Goal: Task Accomplishment & Management: Complete application form

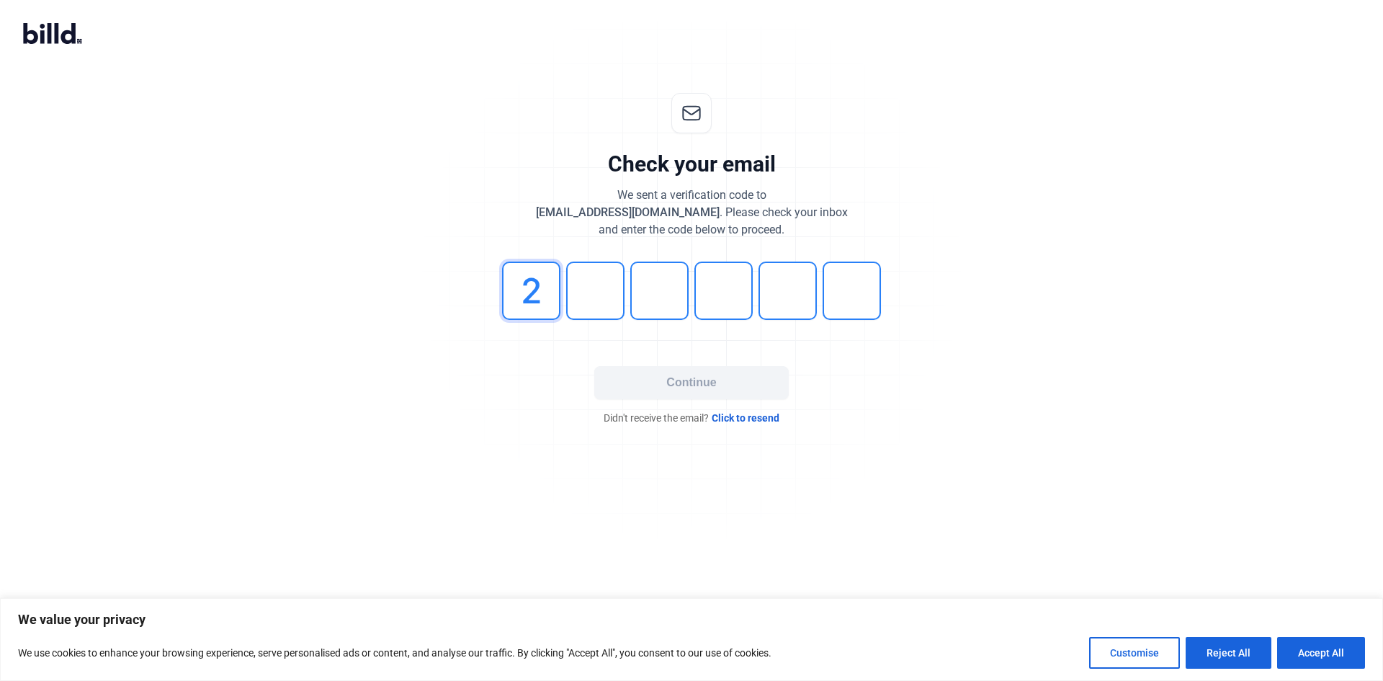
type input "2"
type input "0"
type input "9"
type input "7"
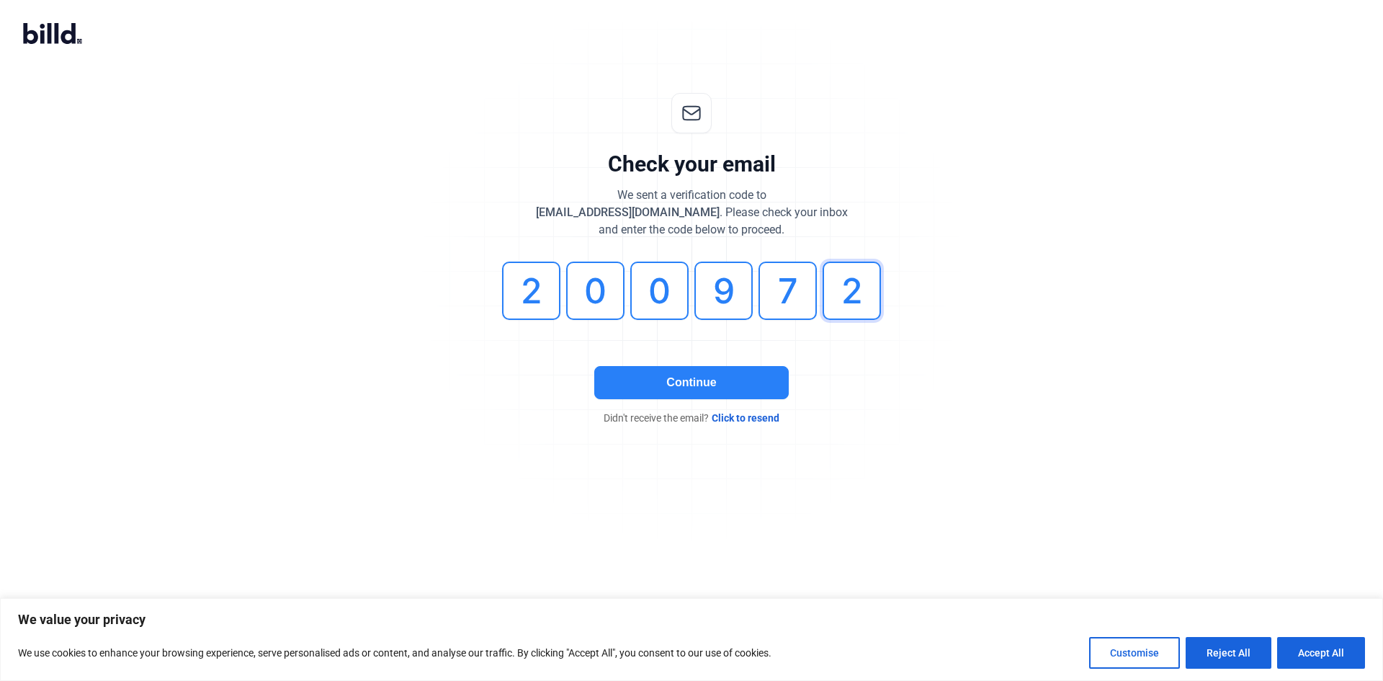
type input "2"
click at [620, 380] on button "Continue" at bounding box center [691, 382] width 195 height 33
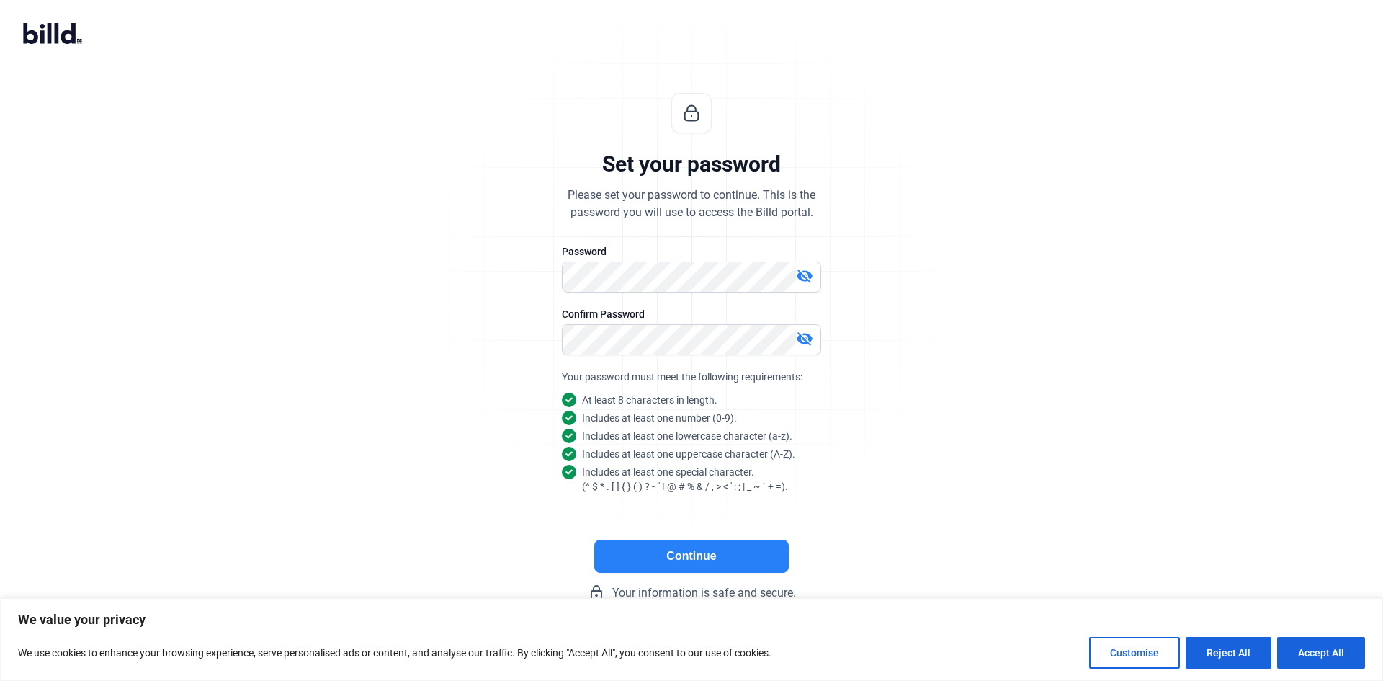
click at [711, 563] on button "Continue" at bounding box center [691, 556] width 195 height 33
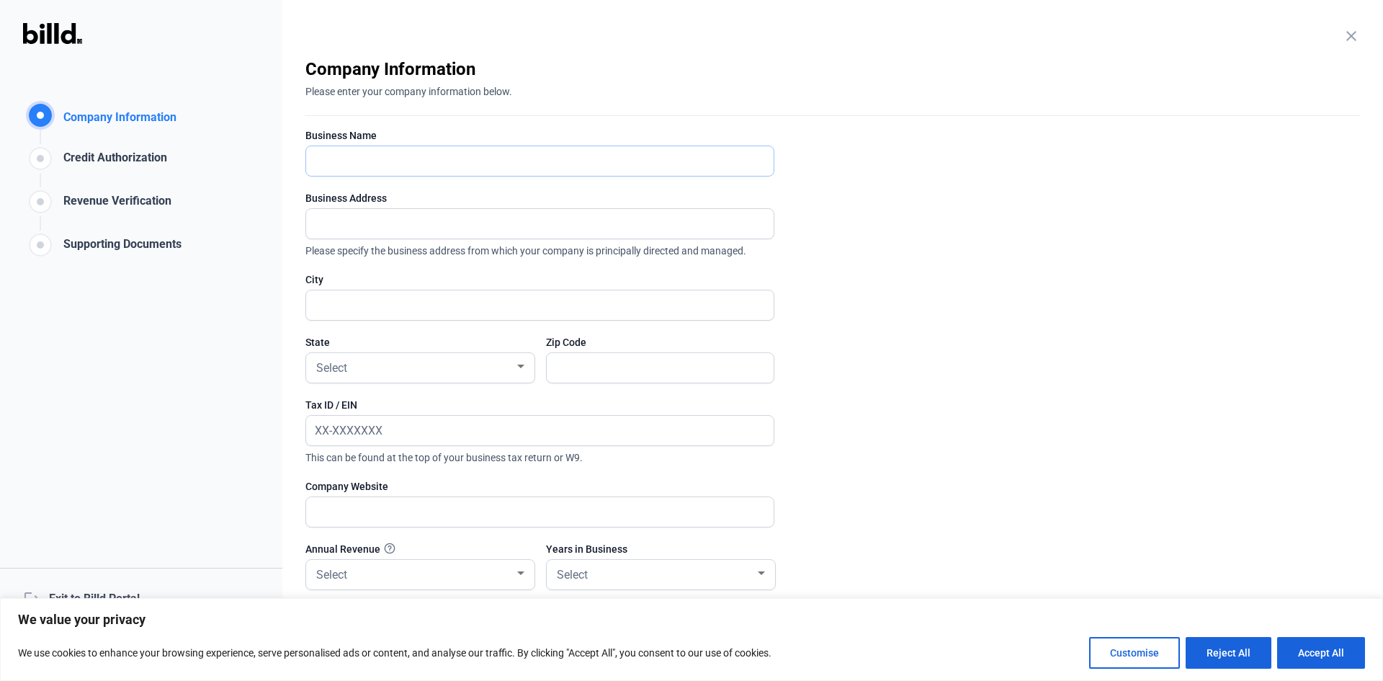
click at [397, 160] on input "text" at bounding box center [540, 161] width 468 height 30
type input "North American Demo & Construction"
type input "[STREET_ADDRESS]"
type input "Tewksbury"
type input "01876"
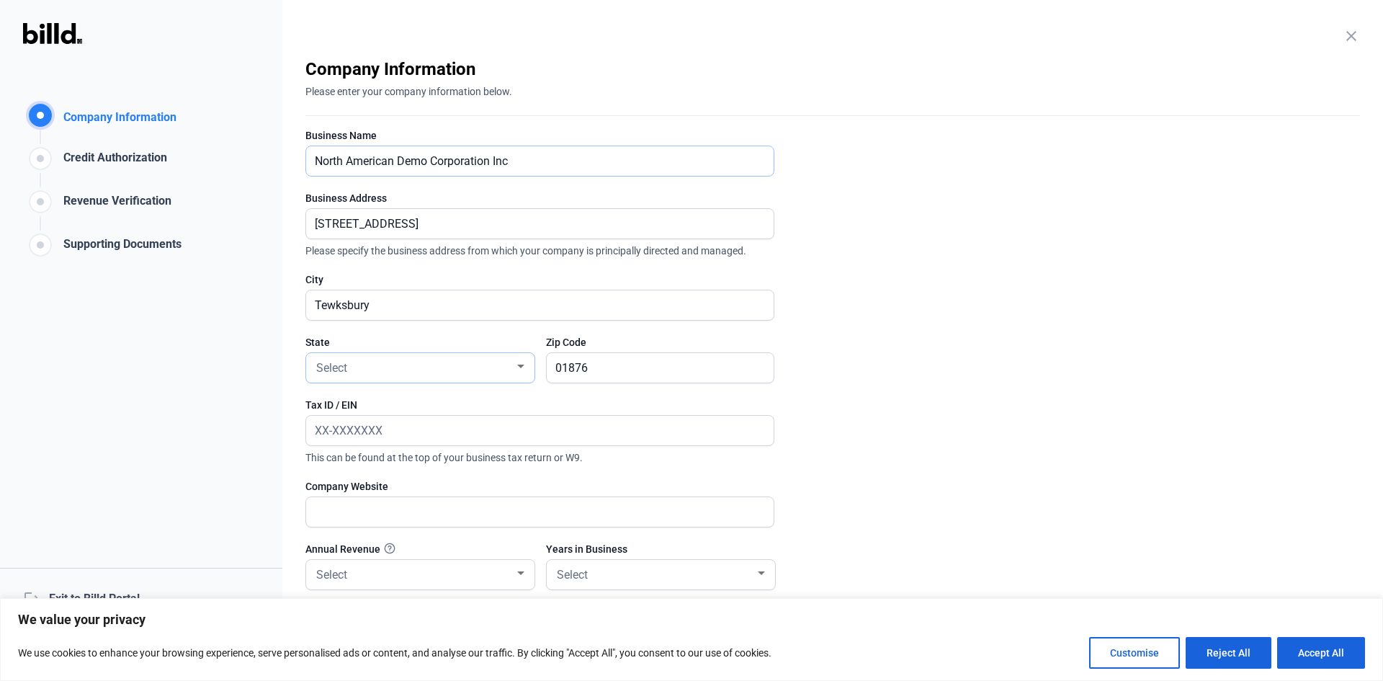
type input "North American Demo Corporation Inc"
click at [368, 365] on div "Select" at bounding box center [413, 367] width 201 height 20
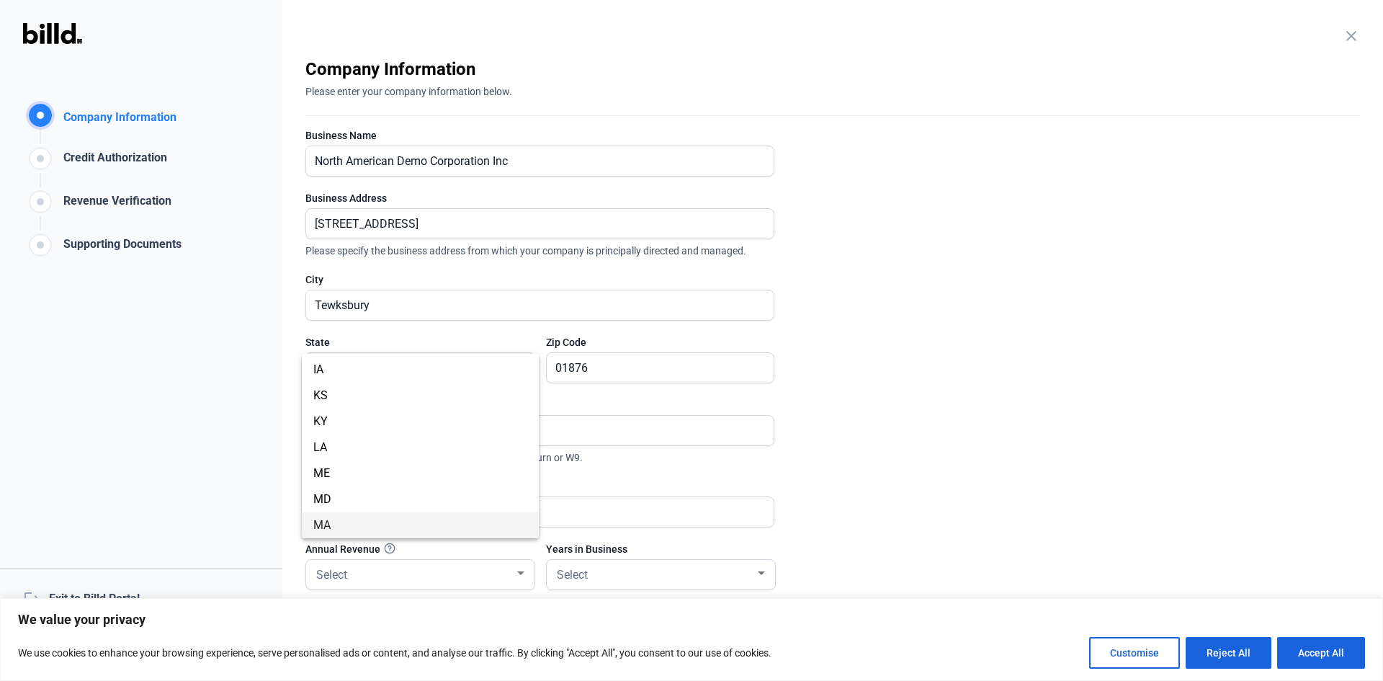
click at [363, 529] on span "MA" at bounding box center [420, 525] width 214 height 26
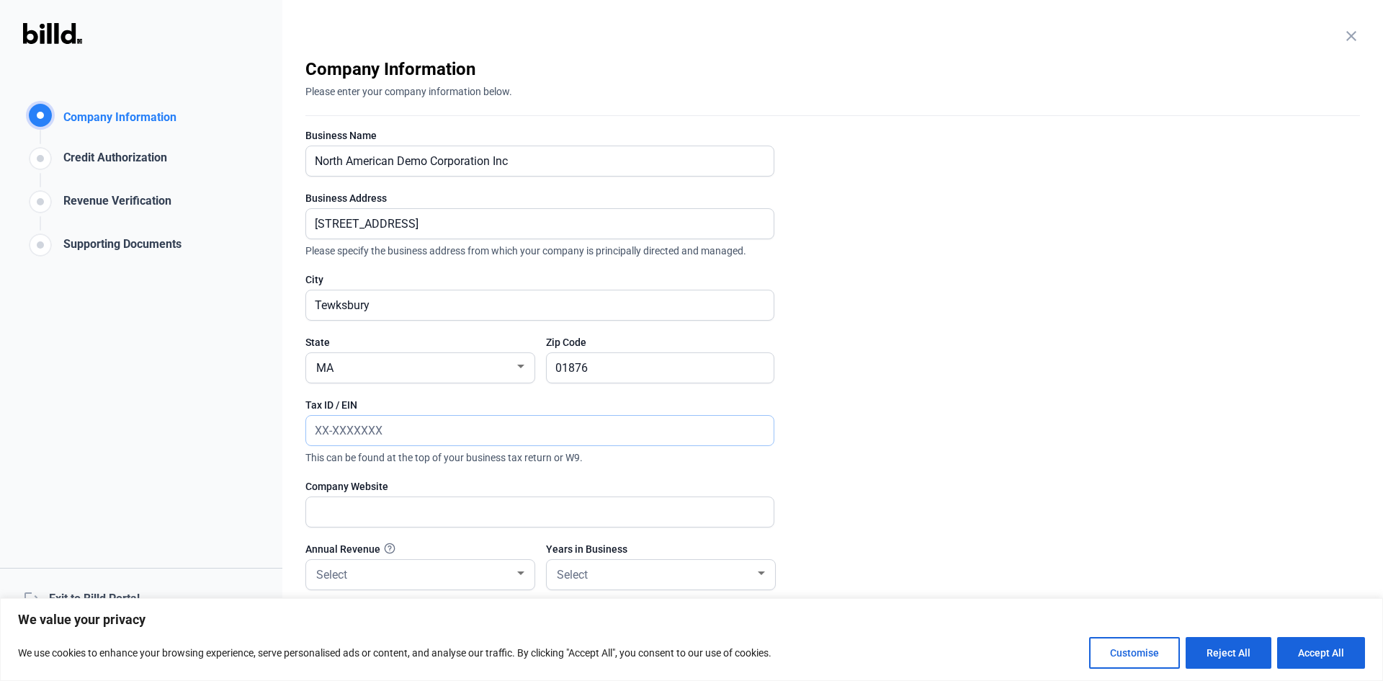
click at [412, 432] on input "text" at bounding box center [540, 431] width 468 height 30
type input "[US_EMPLOYER_IDENTIFICATION_NUMBER]"
click at [351, 525] on input "text" at bounding box center [540, 512] width 468 height 30
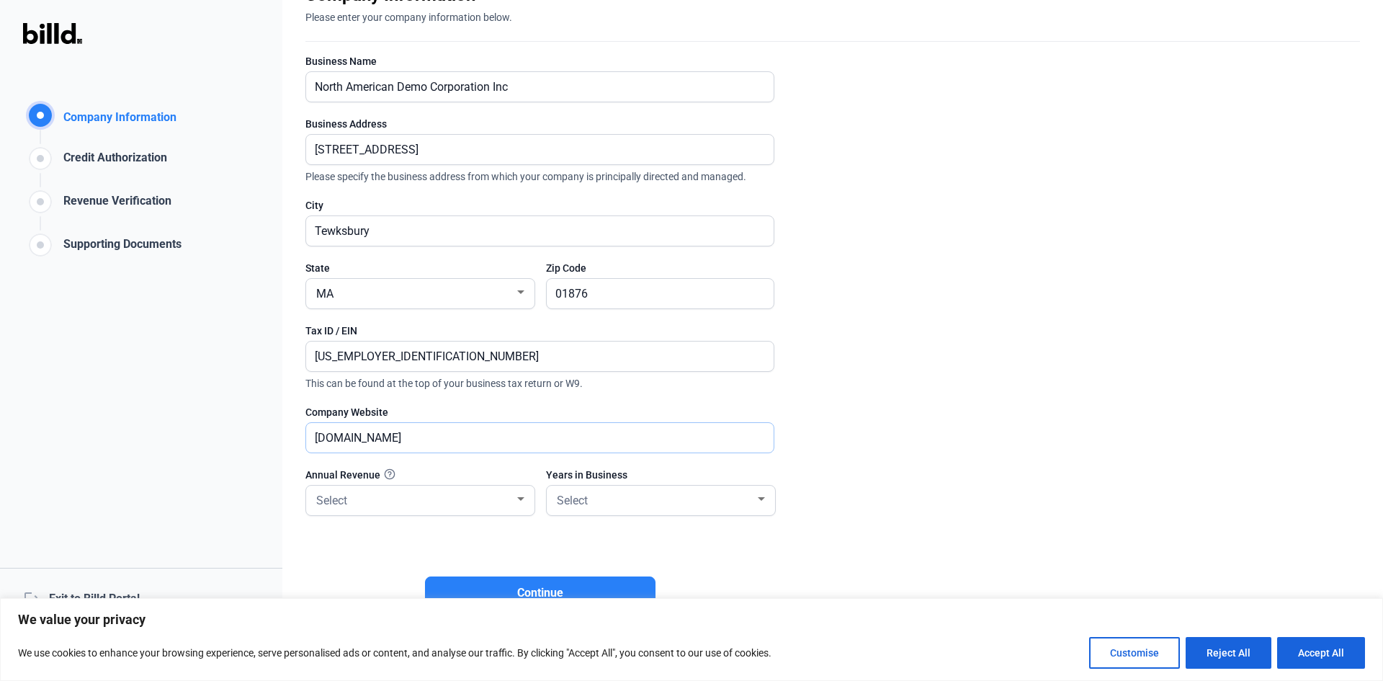
scroll to position [108, 0]
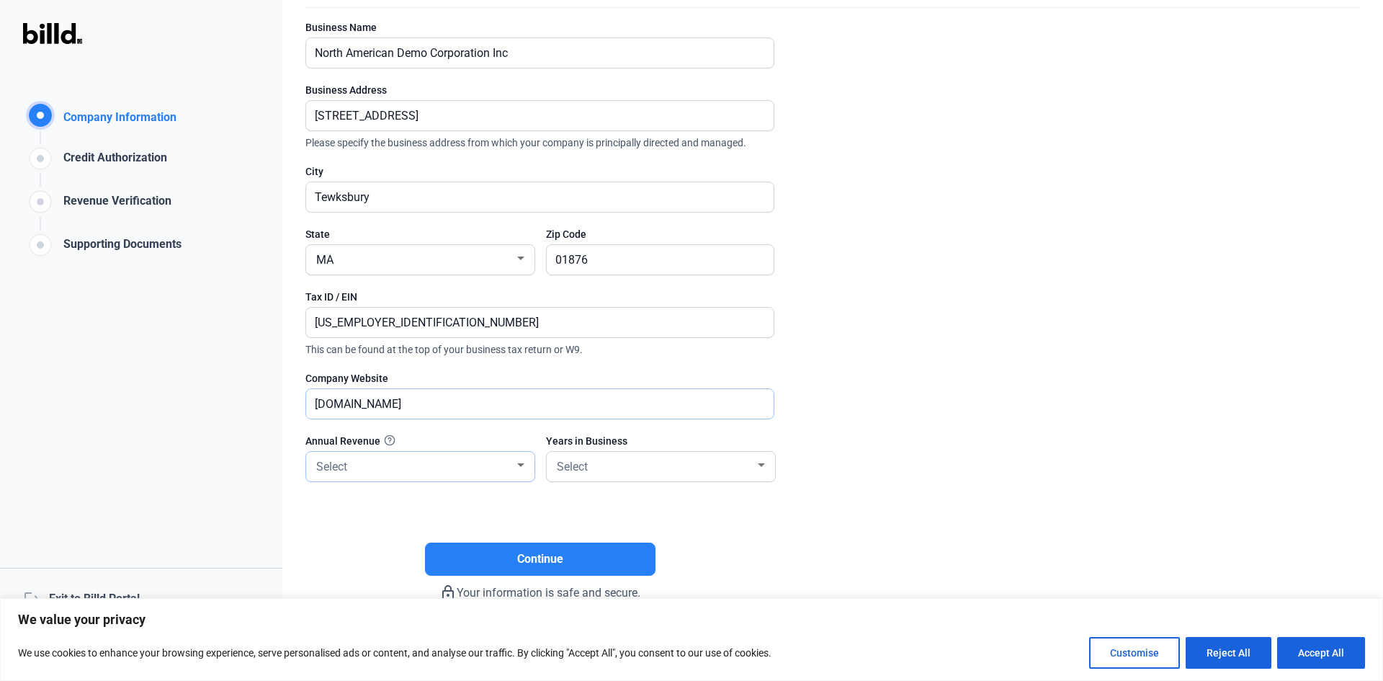
type input "[DOMAIN_NAME]"
click at [356, 475] on div "Select" at bounding box center [420, 467] width 214 height 30
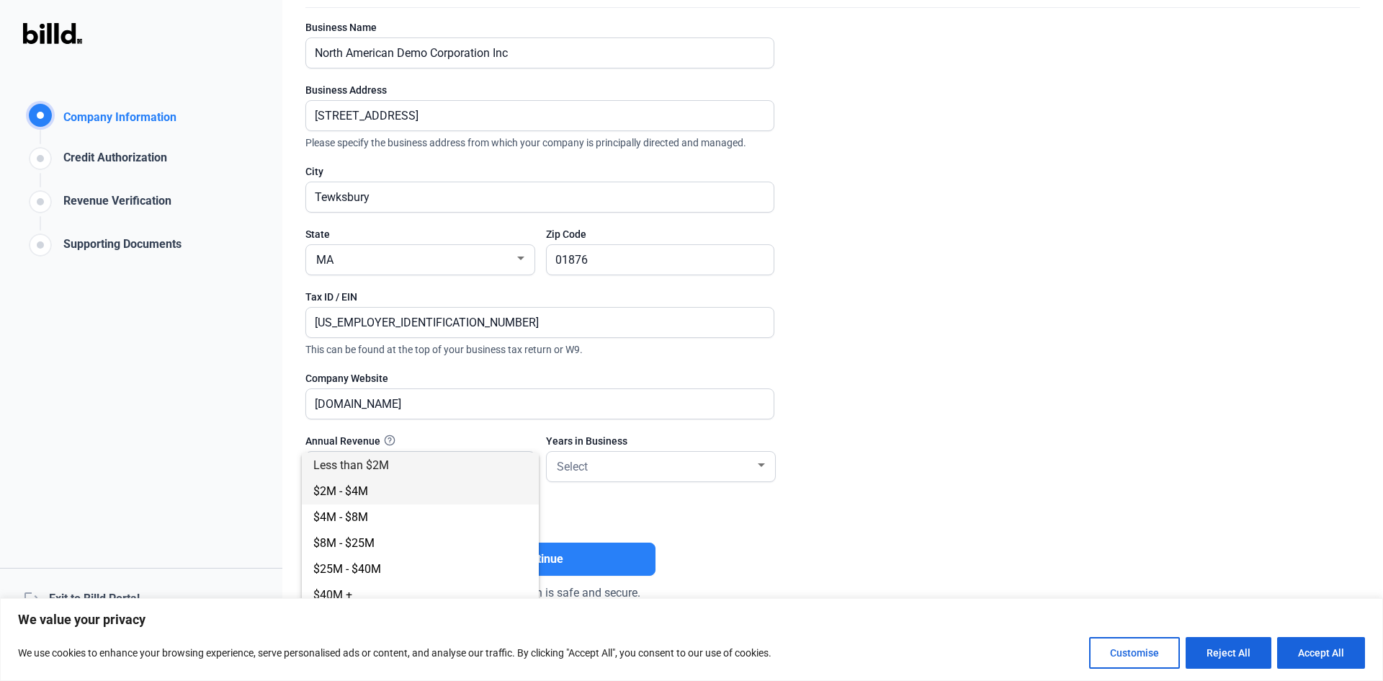
click at [375, 490] on span "$2M - $4M" at bounding box center [420, 491] width 214 height 26
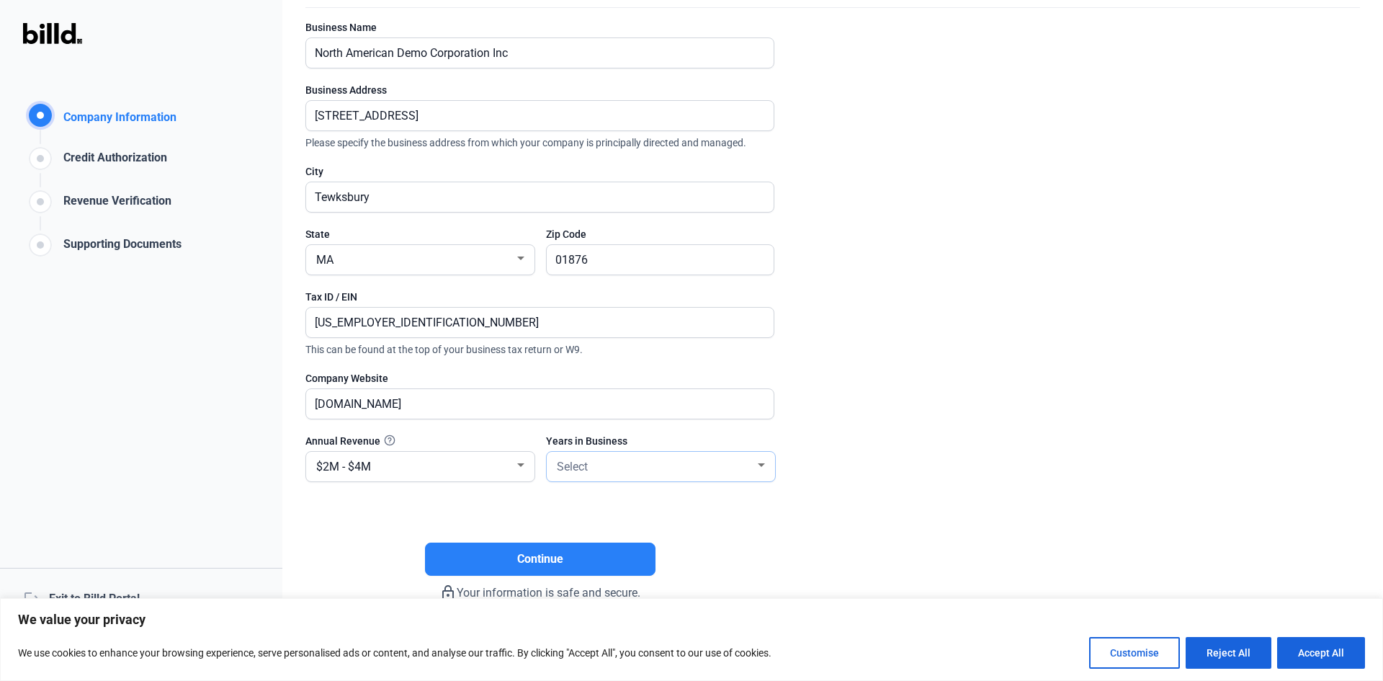
click at [600, 461] on div "Select" at bounding box center [654, 465] width 201 height 20
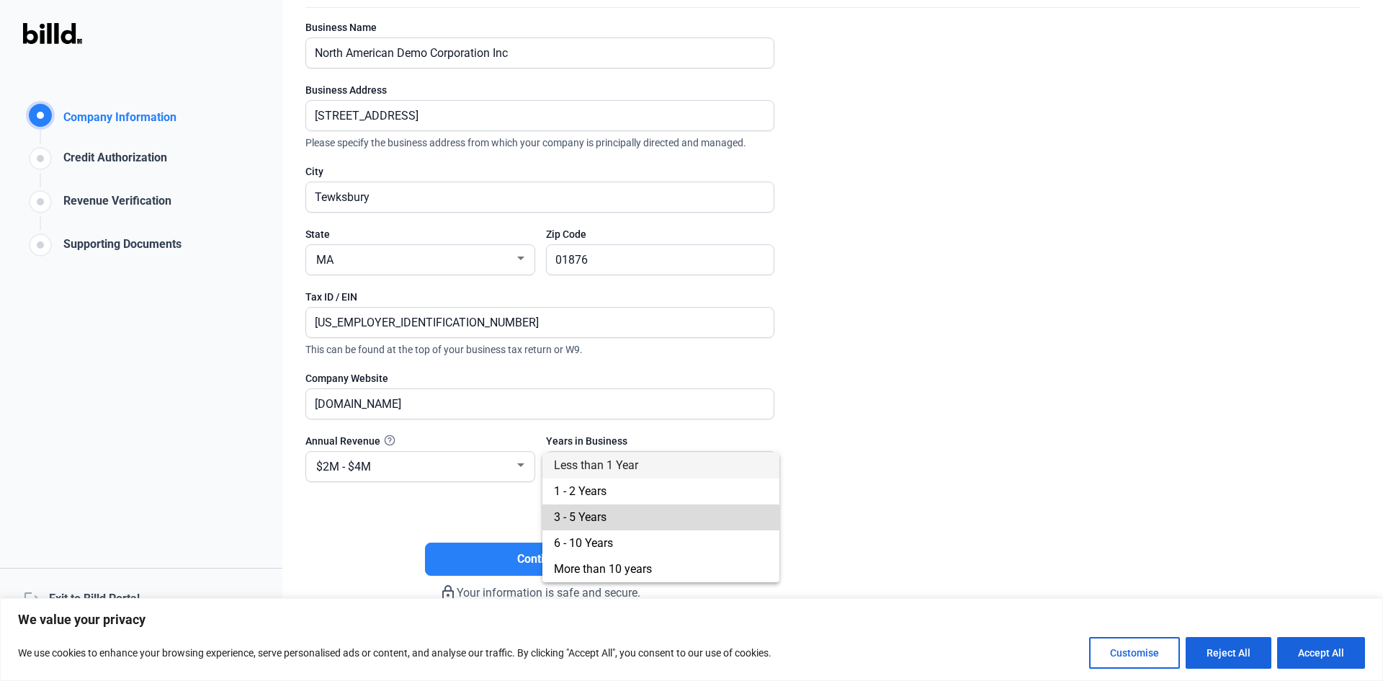
click at [581, 524] on span "3 - 5 Years" at bounding box center [661, 517] width 214 height 26
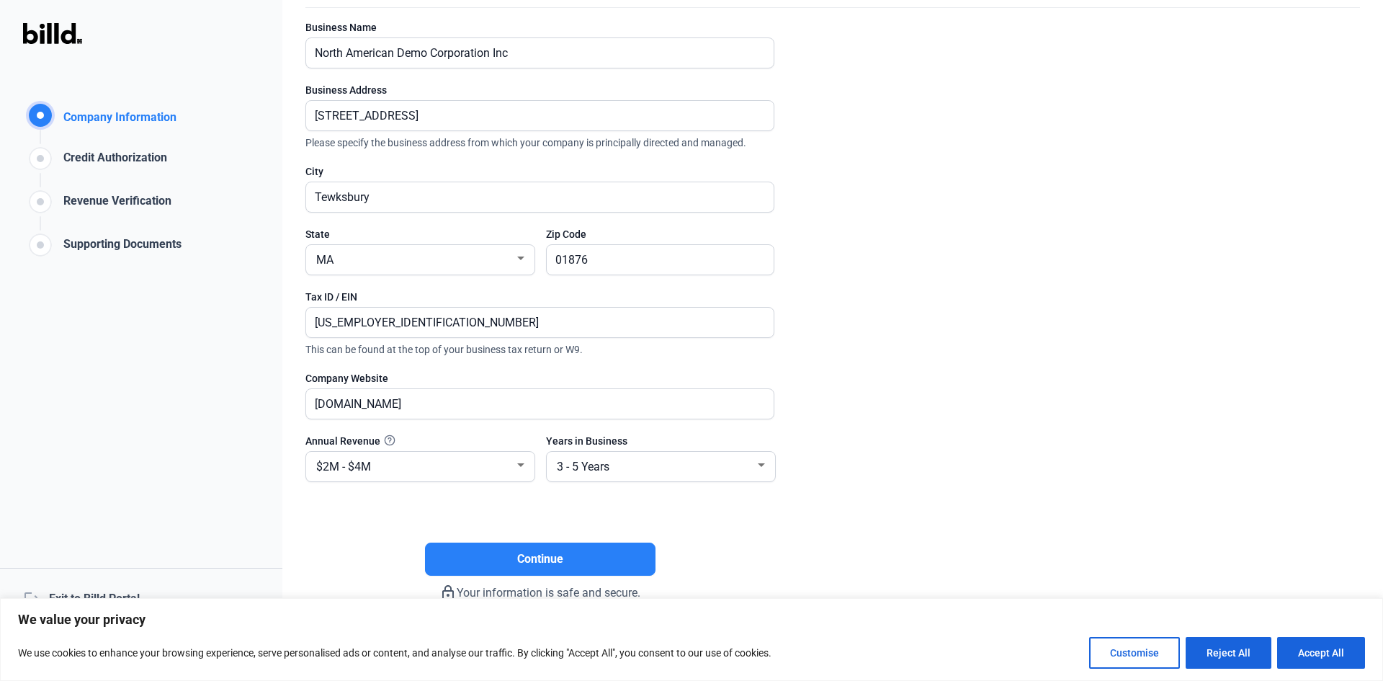
click at [725, 502] on div "Continue" at bounding box center [539, 535] width 469 height 79
click at [525, 509] on div "Continue" at bounding box center [539, 535] width 469 height 79
click at [678, 502] on div "Continue" at bounding box center [539, 535] width 469 height 79
click at [502, 515] on div "Continue" at bounding box center [539, 535] width 469 height 79
click at [522, 559] on span "Continue" at bounding box center [540, 558] width 46 height 17
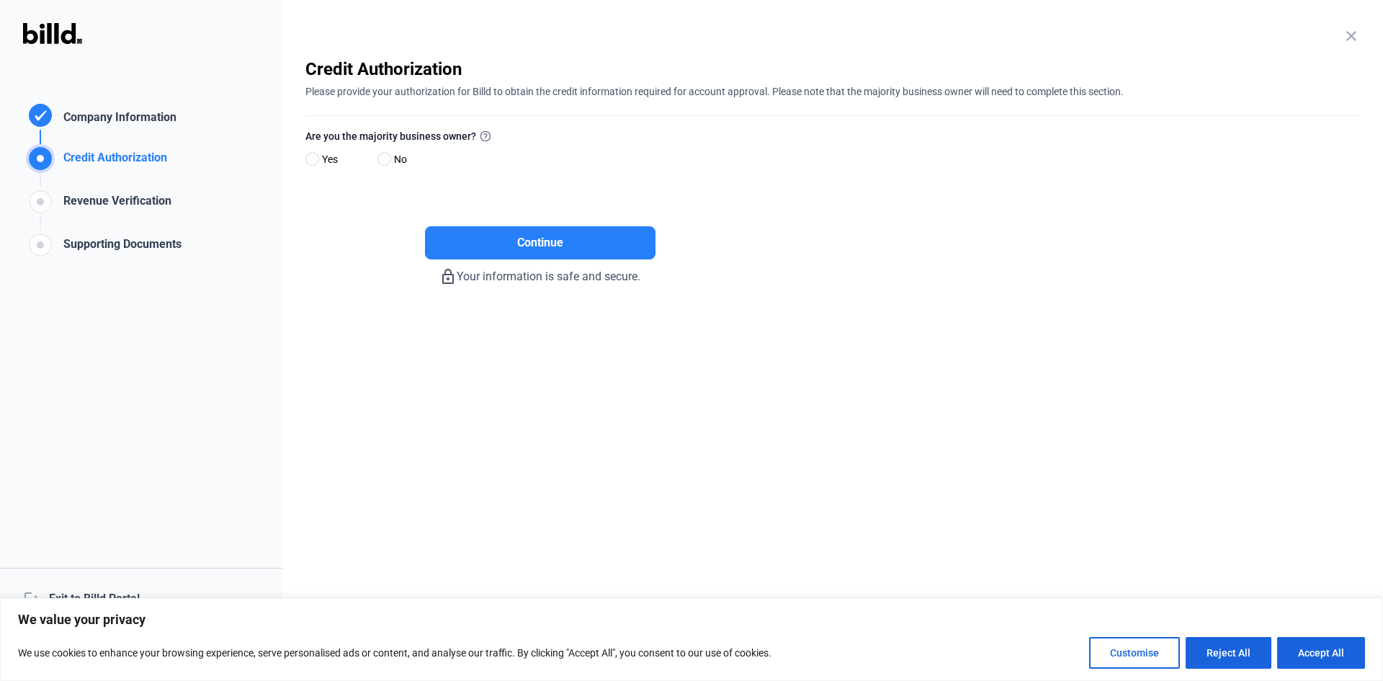
scroll to position [0, 0]
click at [320, 215] on div "Continue" at bounding box center [539, 219] width 469 height 79
click at [315, 161] on span at bounding box center [312, 159] width 14 height 14
click at [315, 161] on input "Yes" at bounding box center [310, 159] width 11 height 11
radio input "true"
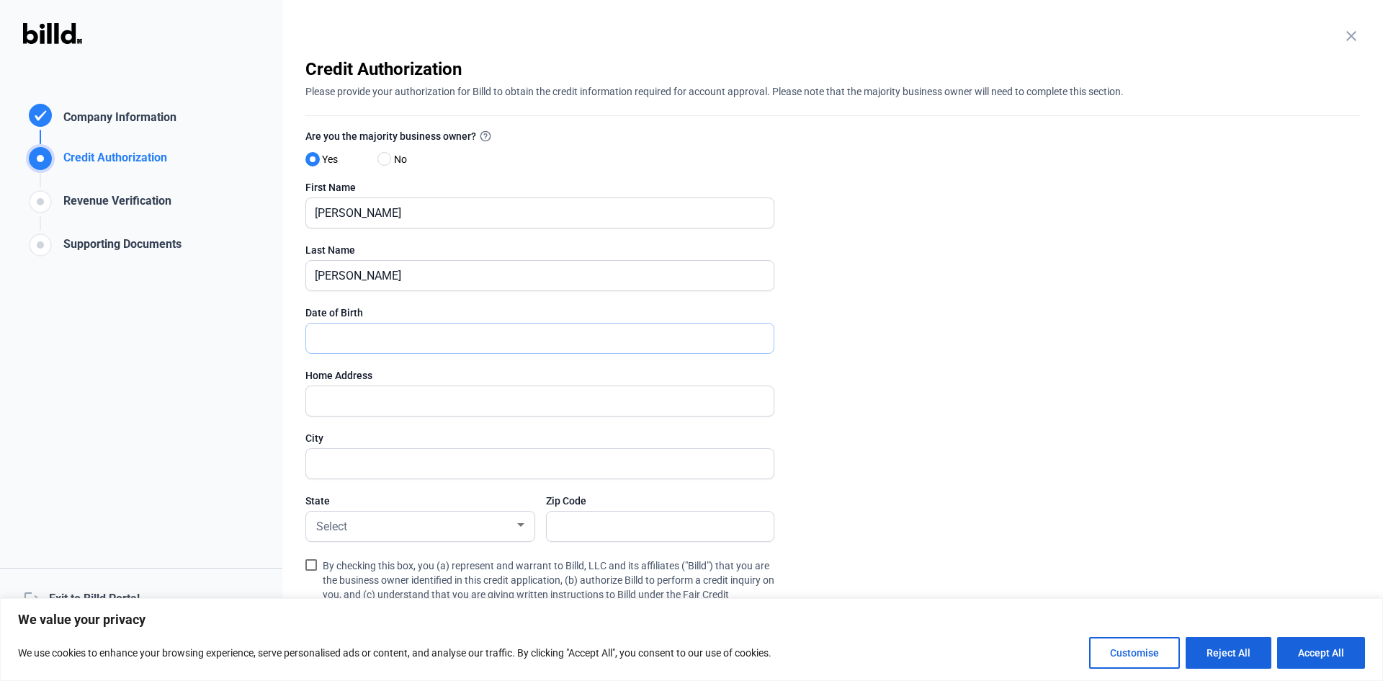
click at [370, 337] on input "text" at bounding box center [540, 338] width 468 height 30
type input "[DATE]"
click at [349, 406] on input "text" at bounding box center [540, 401] width 468 height 30
type input "[STREET_ADDRESS]"
type input "Billerica"
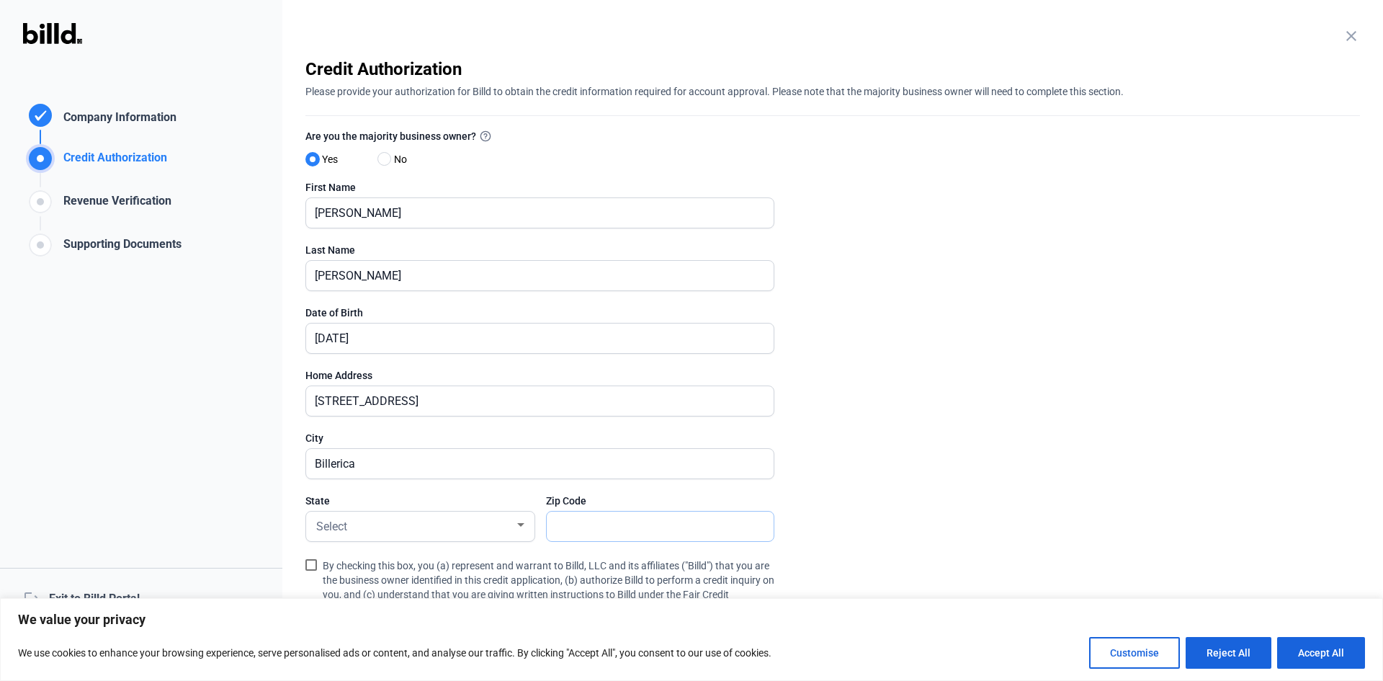
type input "01821"
click at [383, 517] on div "Select" at bounding box center [413, 525] width 201 height 20
click at [383, 517] on div "AL" at bounding box center [413, 525] width 201 height 20
click at [344, 398] on span "MA" at bounding box center [420, 401] width 214 height 26
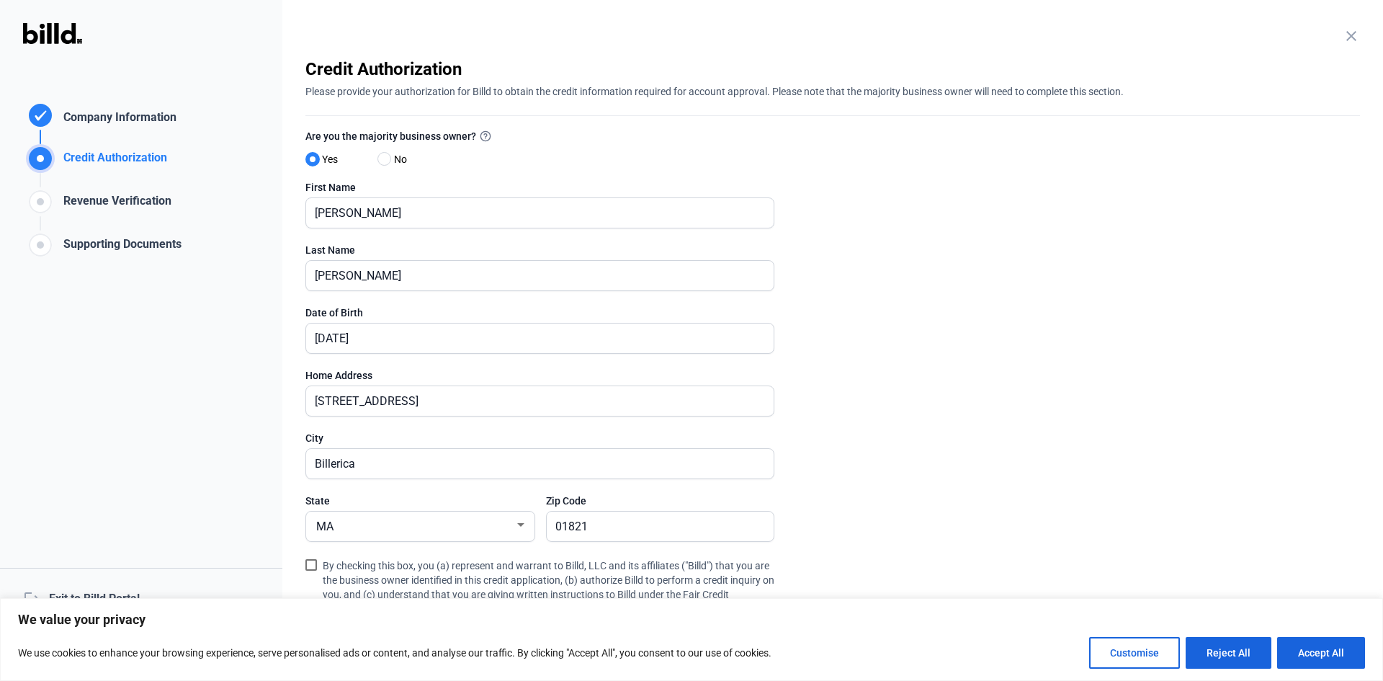
click at [182, 488] on div "Credit Authorization Company Information Credit Authorization Revenue Verificat…" at bounding box center [141, 340] width 282 height 681
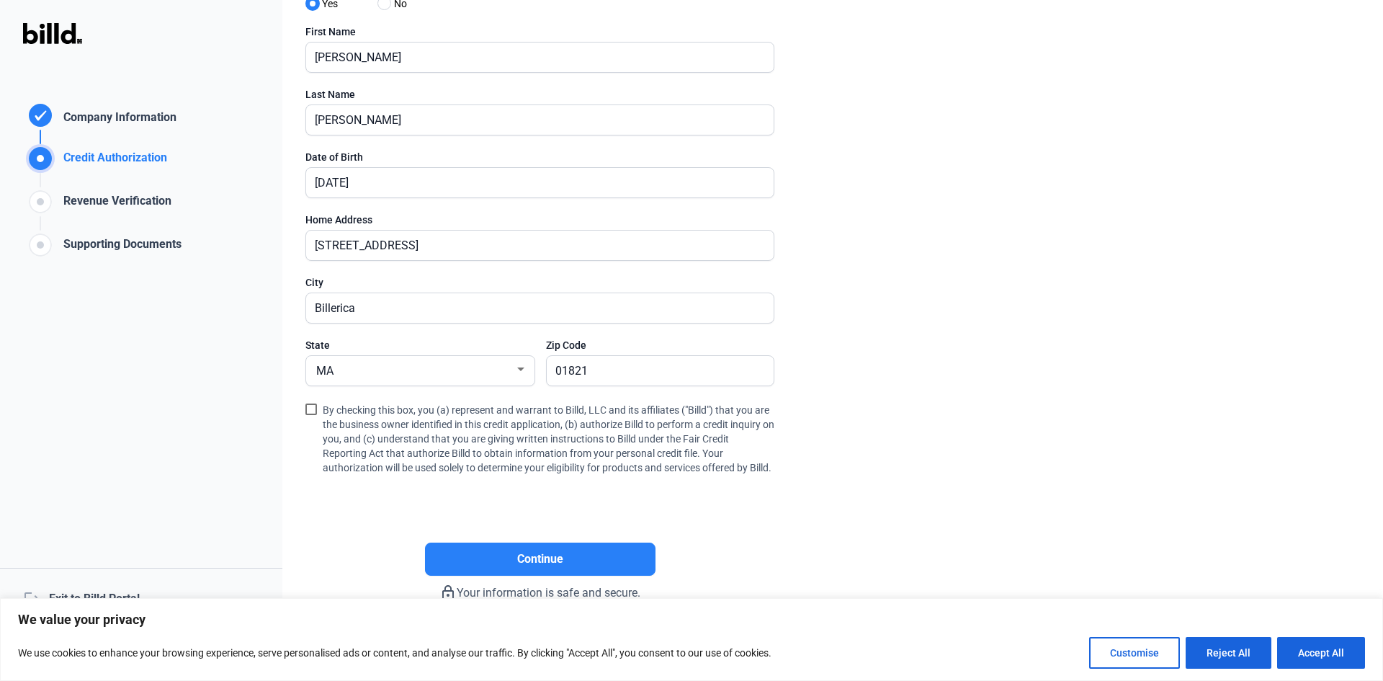
scroll to position [169, 0]
click at [310, 403] on span at bounding box center [311, 409] width 12 height 12
click at [0, 0] on input "By checking this box, you (a) represent and warrant to Billd, LLC and its affil…" at bounding box center [0, 0] width 0 height 0
click at [568, 563] on button "Continue" at bounding box center [540, 558] width 231 height 33
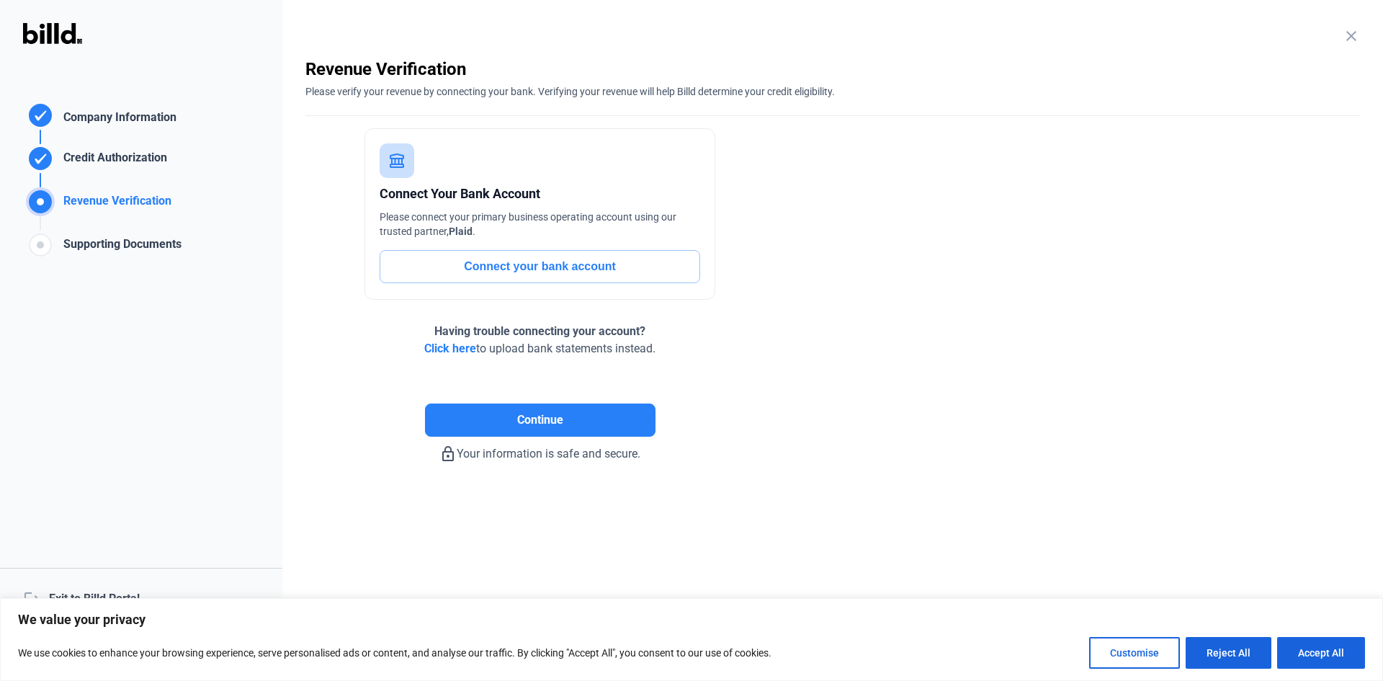
scroll to position [0, 0]
click at [557, 262] on button "Connect your bank account" at bounding box center [540, 266] width 321 height 33
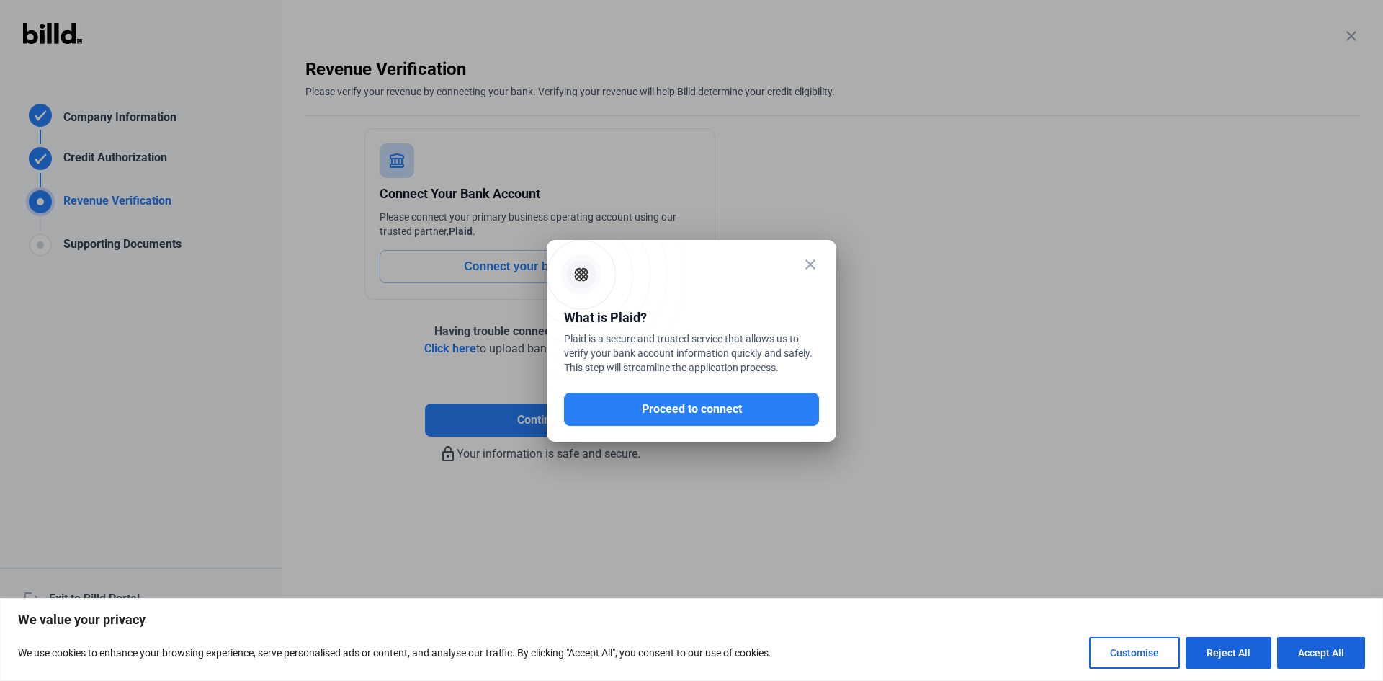
click at [808, 264] on mat-icon "close" at bounding box center [810, 264] width 17 height 17
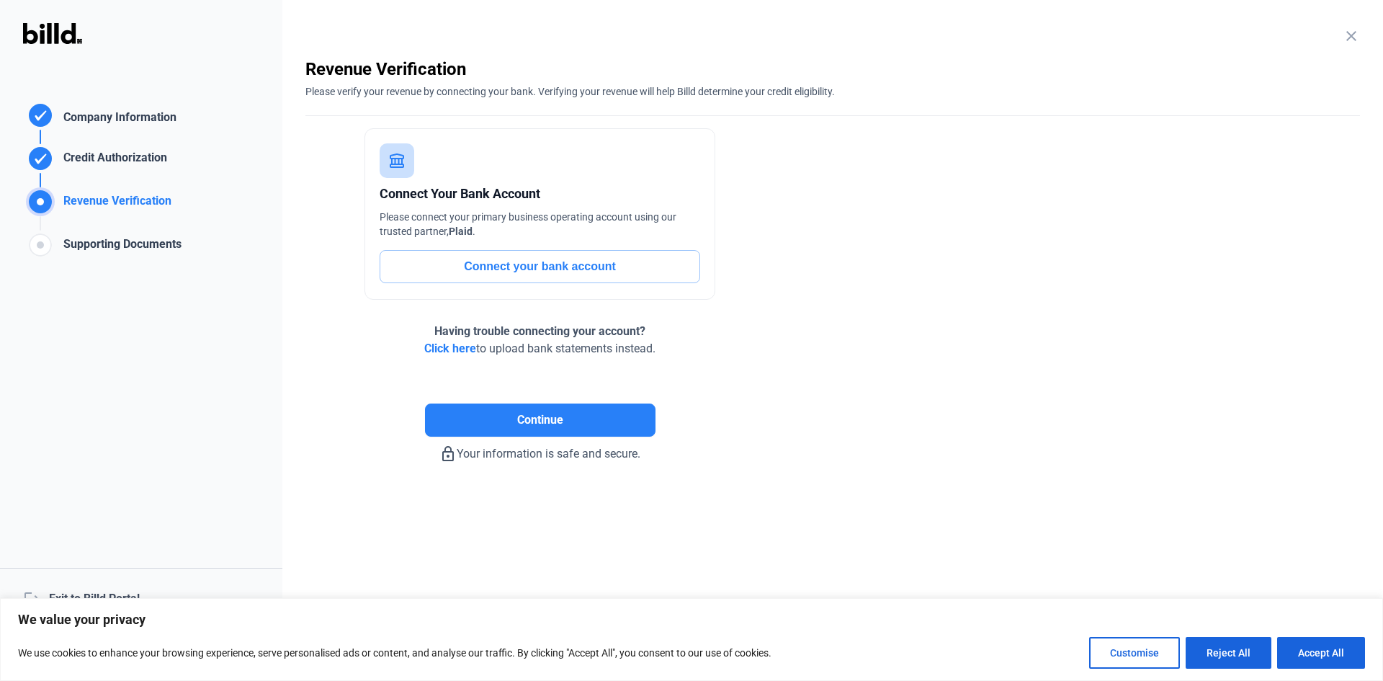
click at [746, 390] on div "Continue" at bounding box center [539, 396] width 469 height 79
click at [442, 348] on span "Click here" at bounding box center [450, 348] width 52 height 14
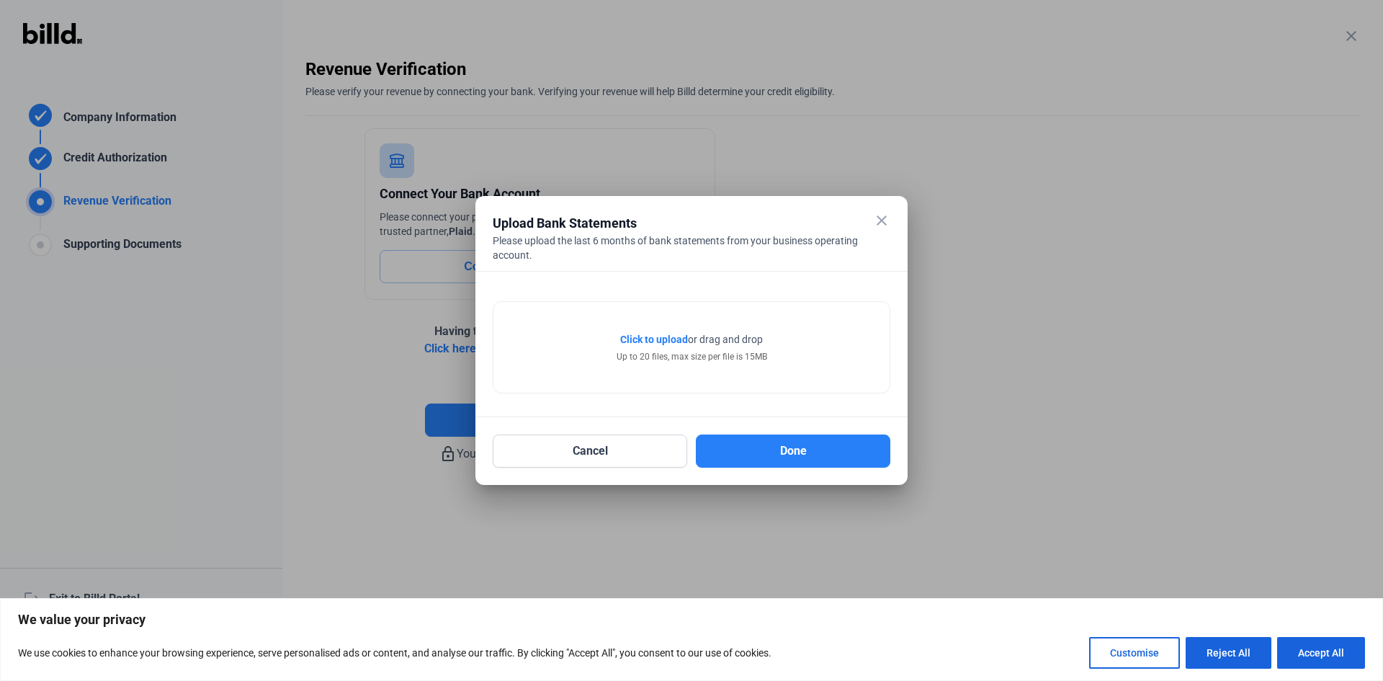
click at [661, 336] on span "Click to upload" at bounding box center [654, 340] width 68 height 12
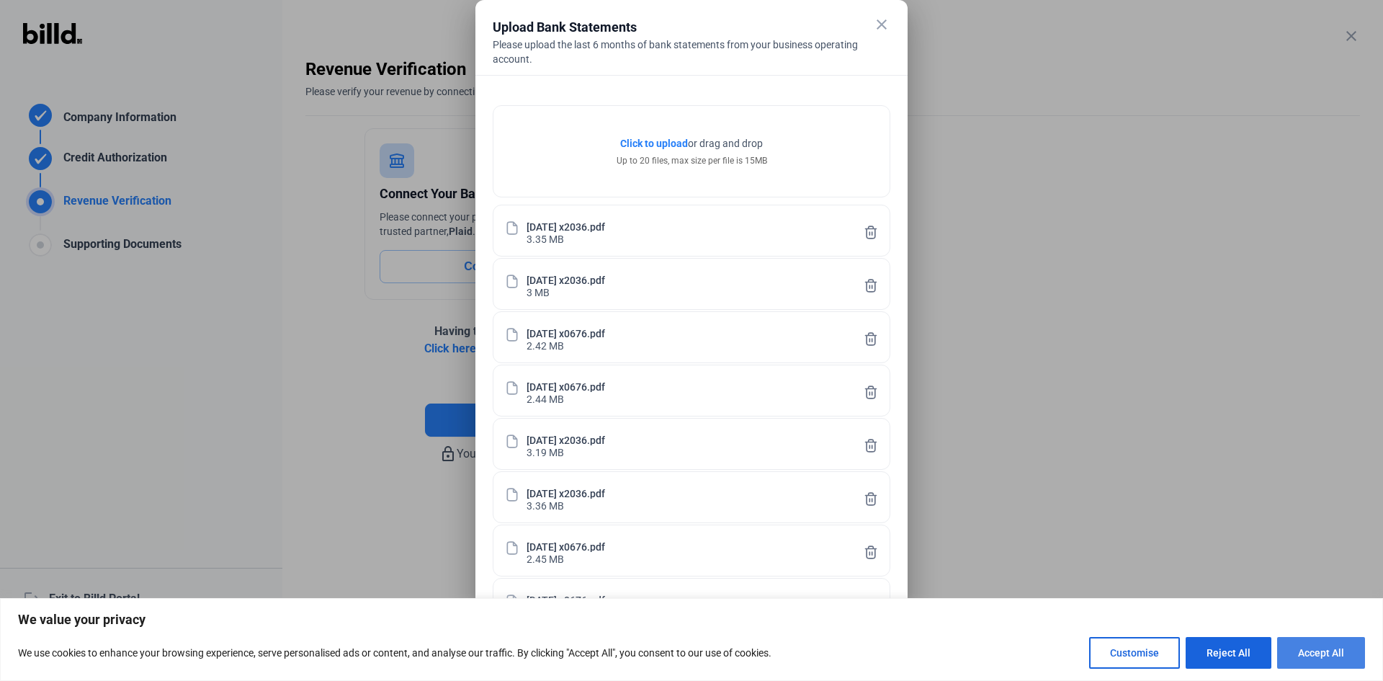
click at [1328, 653] on button "Accept All" at bounding box center [1321, 653] width 88 height 32
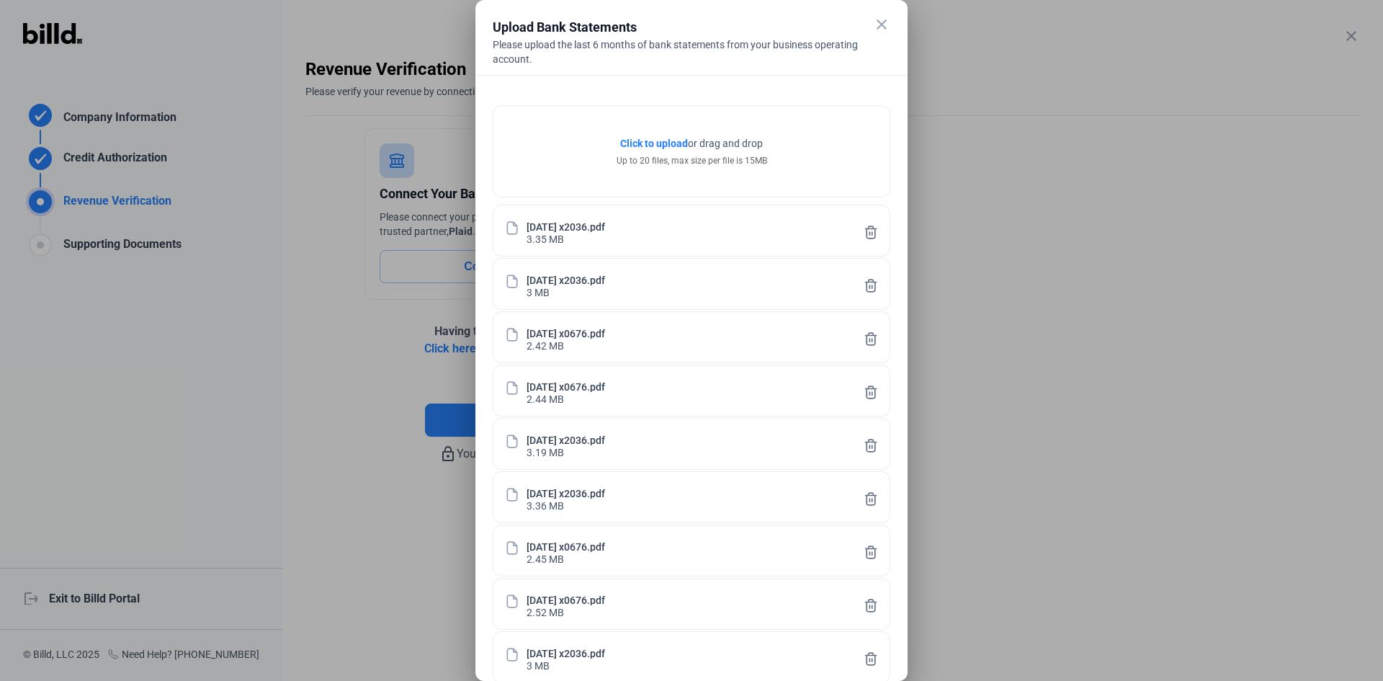
click at [1035, 187] on div at bounding box center [691, 340] width 1383 height 681
click at [292, 367] on div at bounding box center [691, 340] width 1383 height 681
click at [880, 24] on mat-icon "close" at bounding box center [881, 24] width 17 height 17
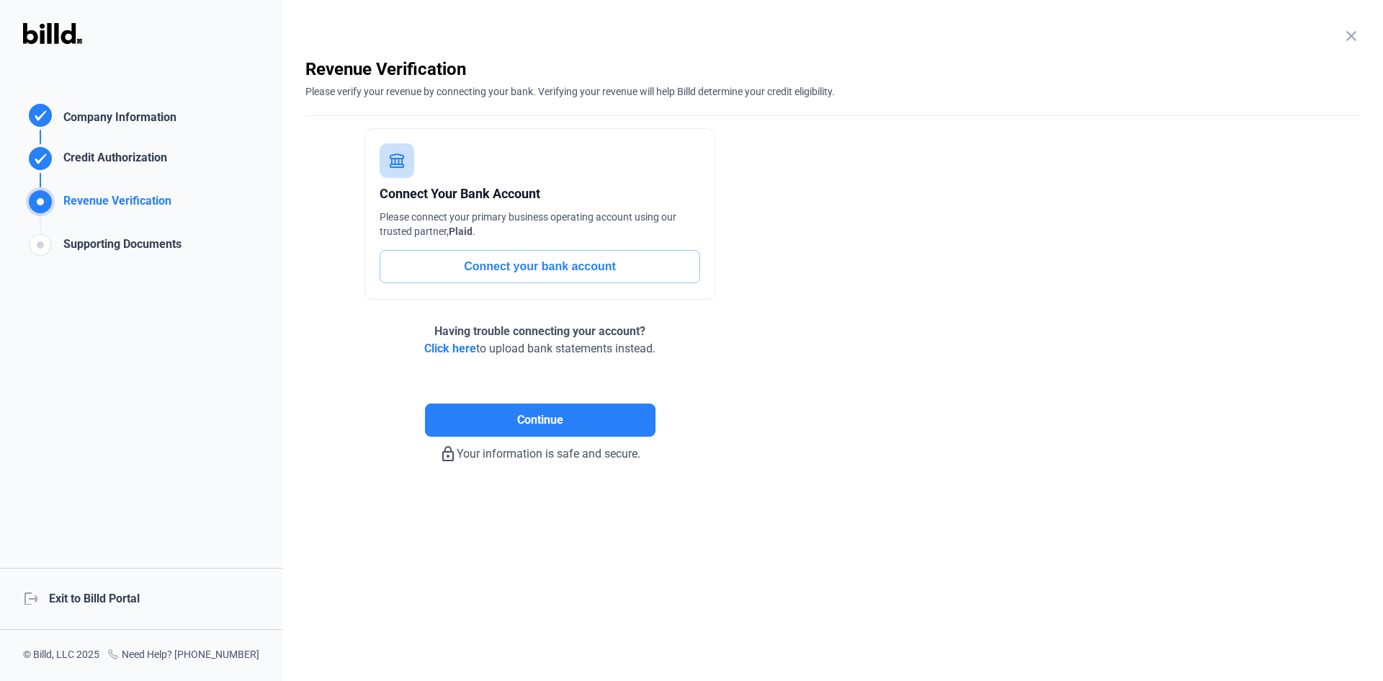
click at [451, 344] on span "Click here" at bounding box center [450, 348] width 52 height 14
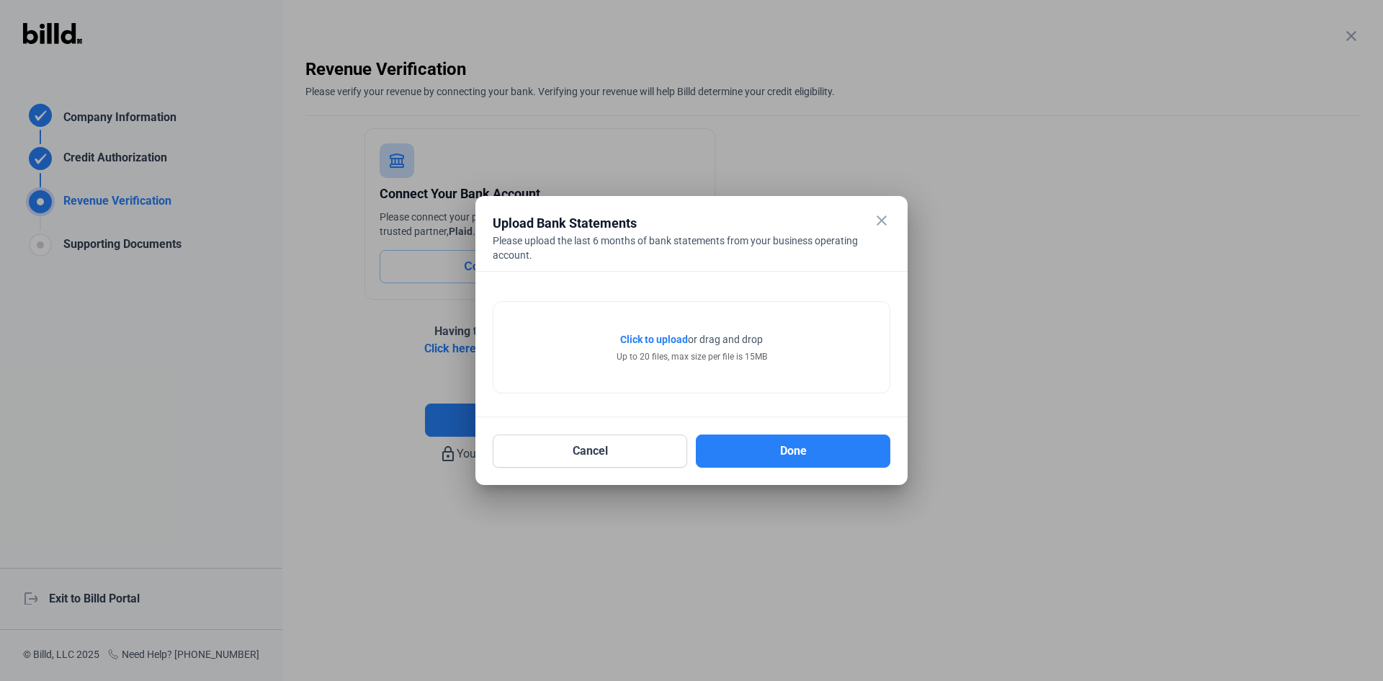
click at [660, 339] on span "Click to upload" at bounding box center [654, 340] width 68 height 12
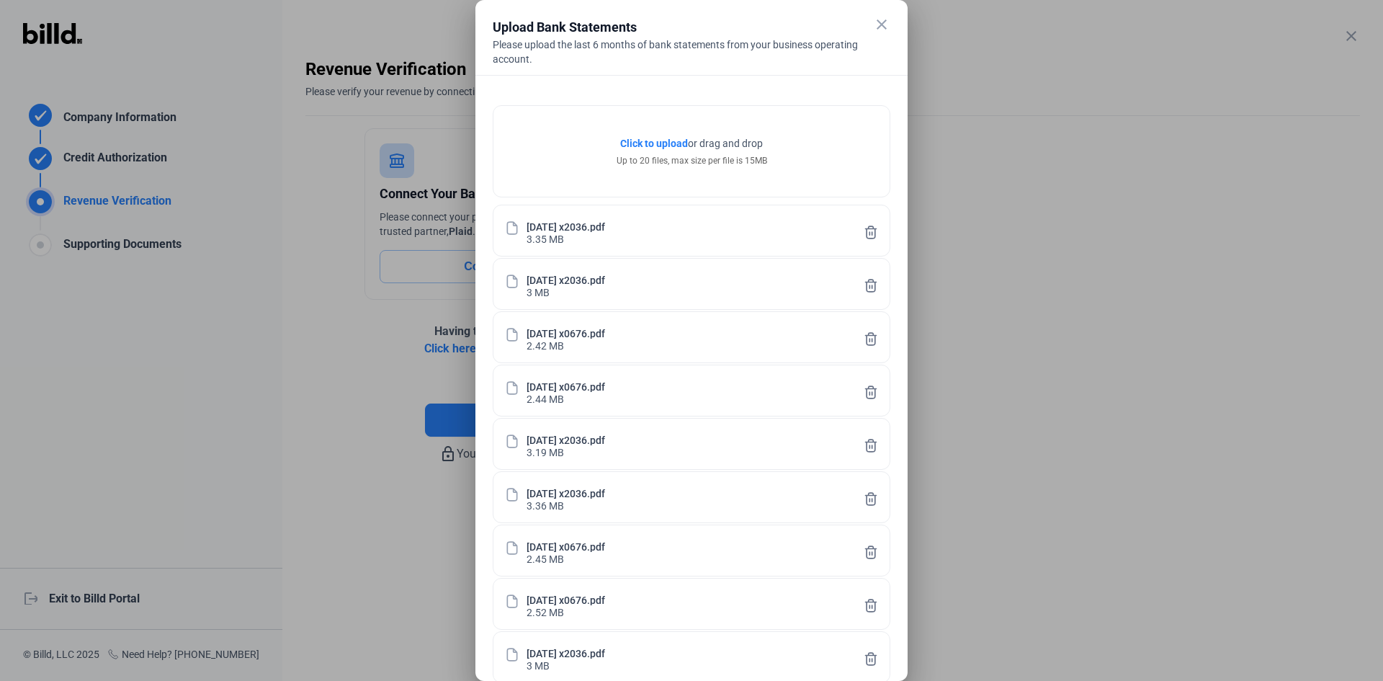
click at [903, 624] on div "Click to upload Tap to upload or drag and drop Up to 20 files, max size per fil…" at bounding box center [691, 468] width 432 height 786
click at [710, 21] on div "Upload Bank Statements" at bounding box center [674, 27] width 362 height 20
click at [873, 233] on icon at bounding box center [871, 232] width 14 height 15
click at [870, 284] on icon at bounding box center [871, 286] width 11 height 12
click at [870, 234] on icon at bounding box center [871, 232] width 11 height 12
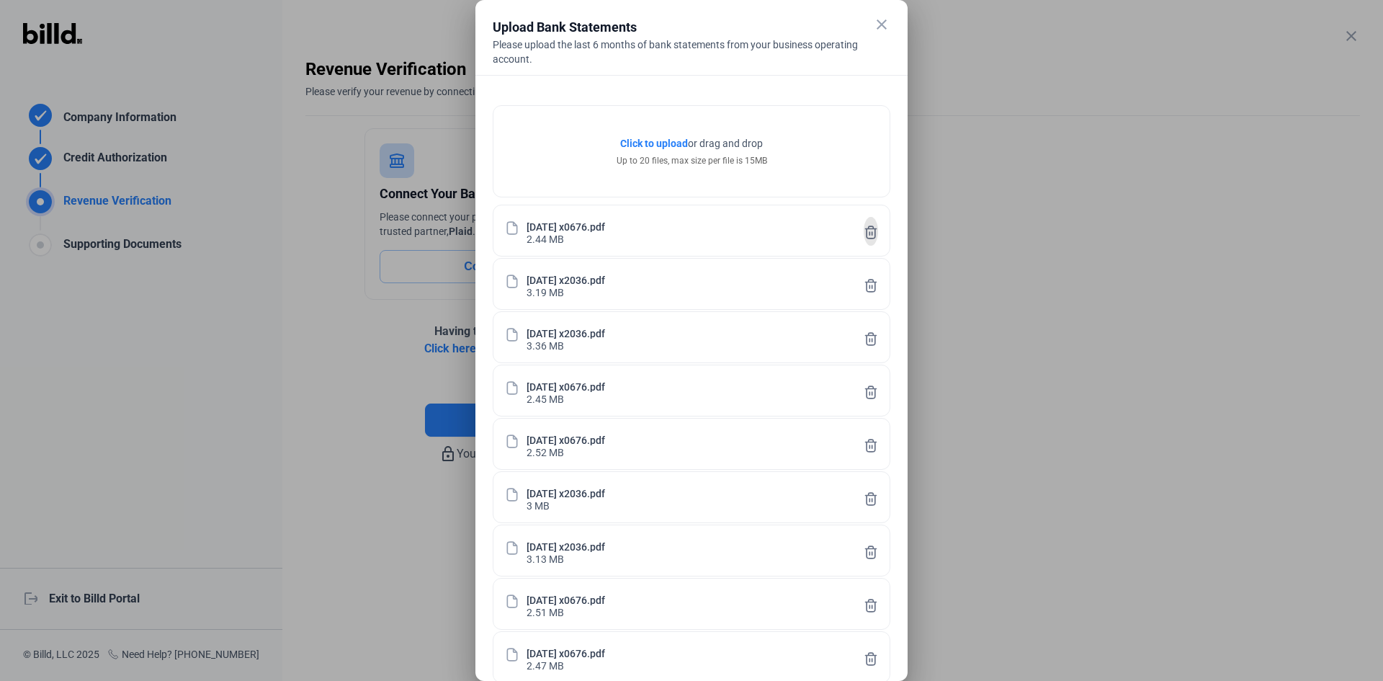
click at [870, 234] on icon at bounding box center [871, 232] width 11 height 12
click at [806, 671] on button "Done" at bounding box center [793, 681] width 195 height 33
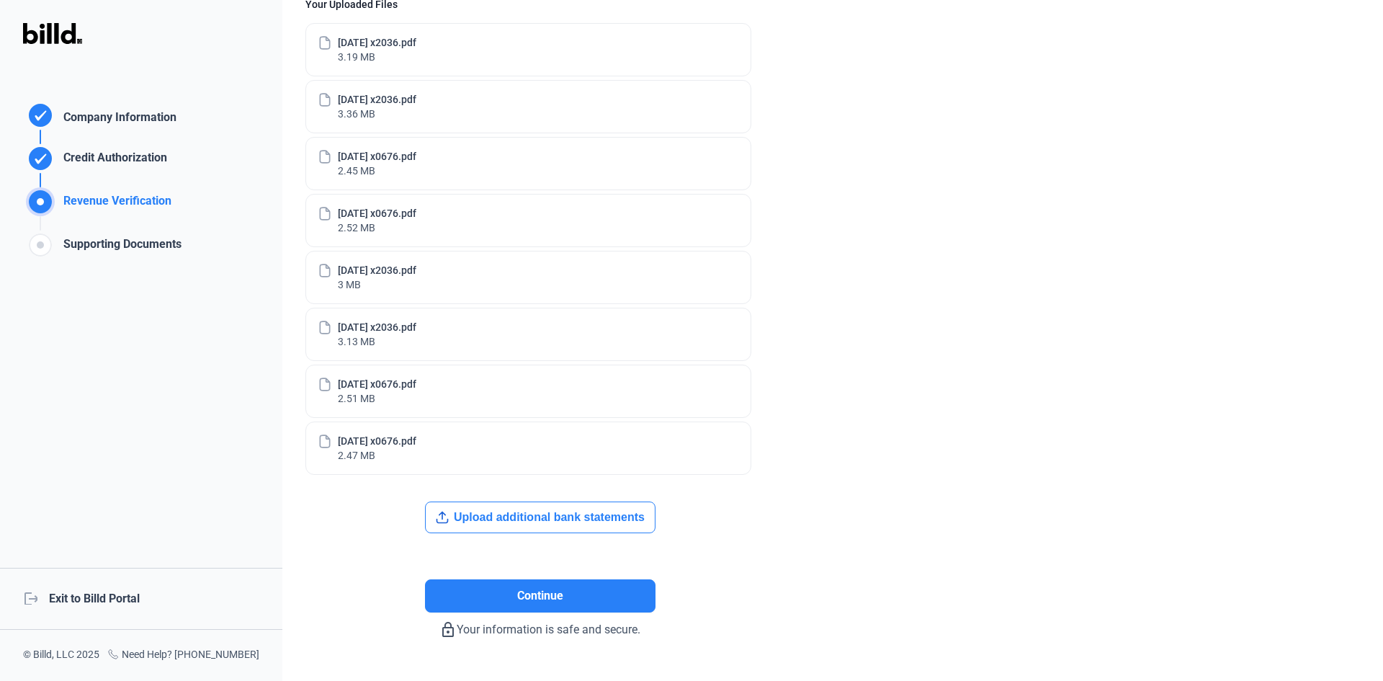
scroll to position [158, 0]
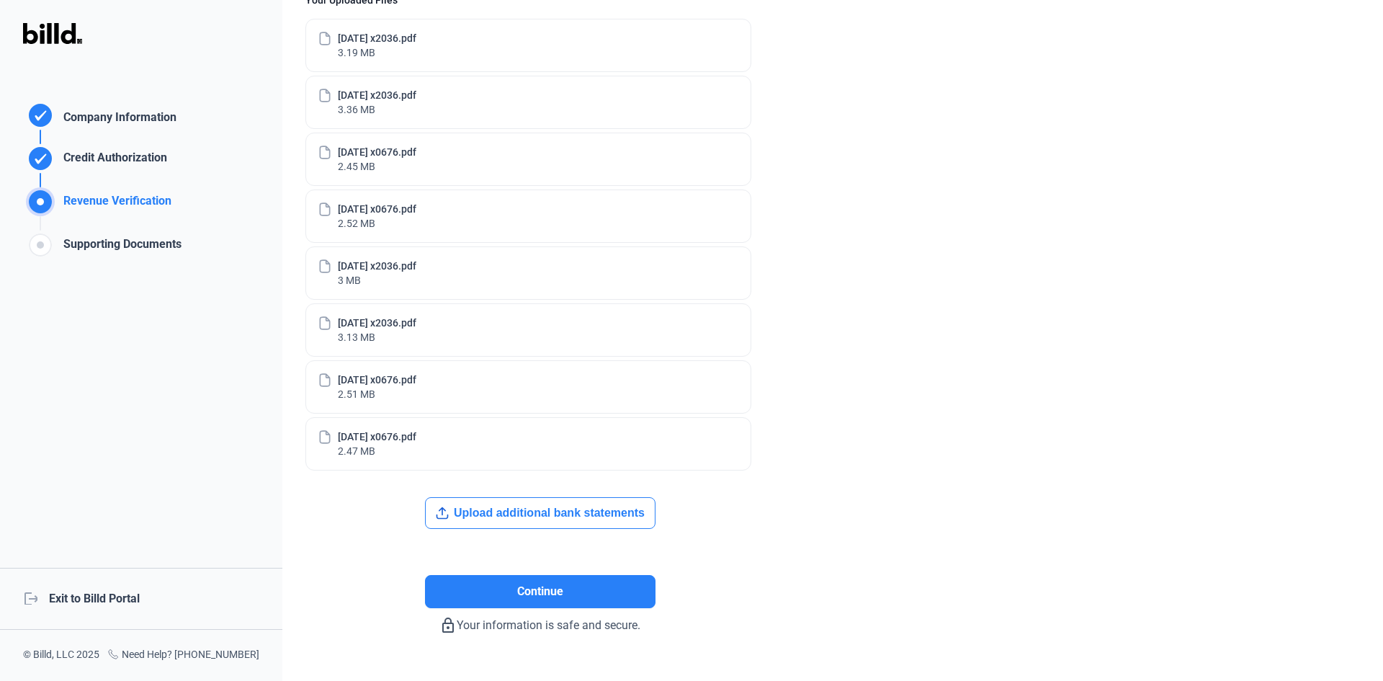
click at [573, 509] on button "Upload additional bank statements" at bounding box center [540, 513] width 231 height 32
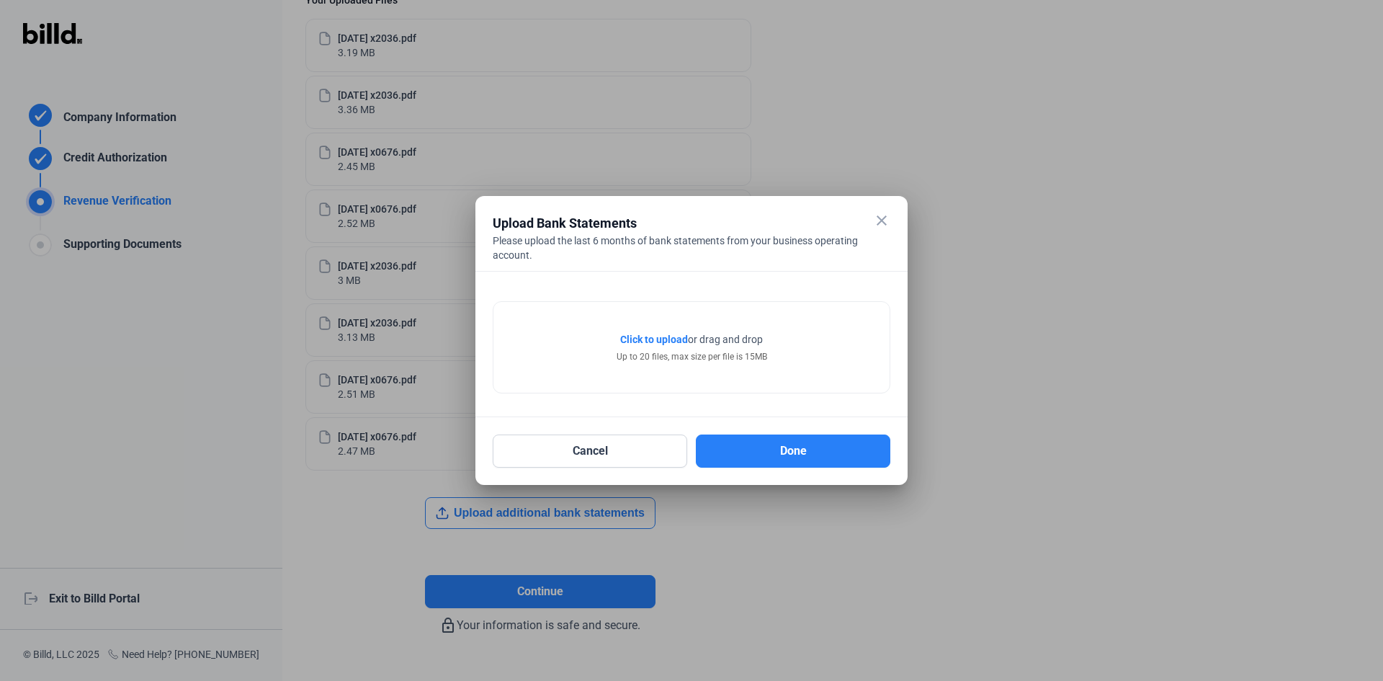
click at [670, 338] on span "Click to upload" at bounding box center [654, 340] width 68 height 12
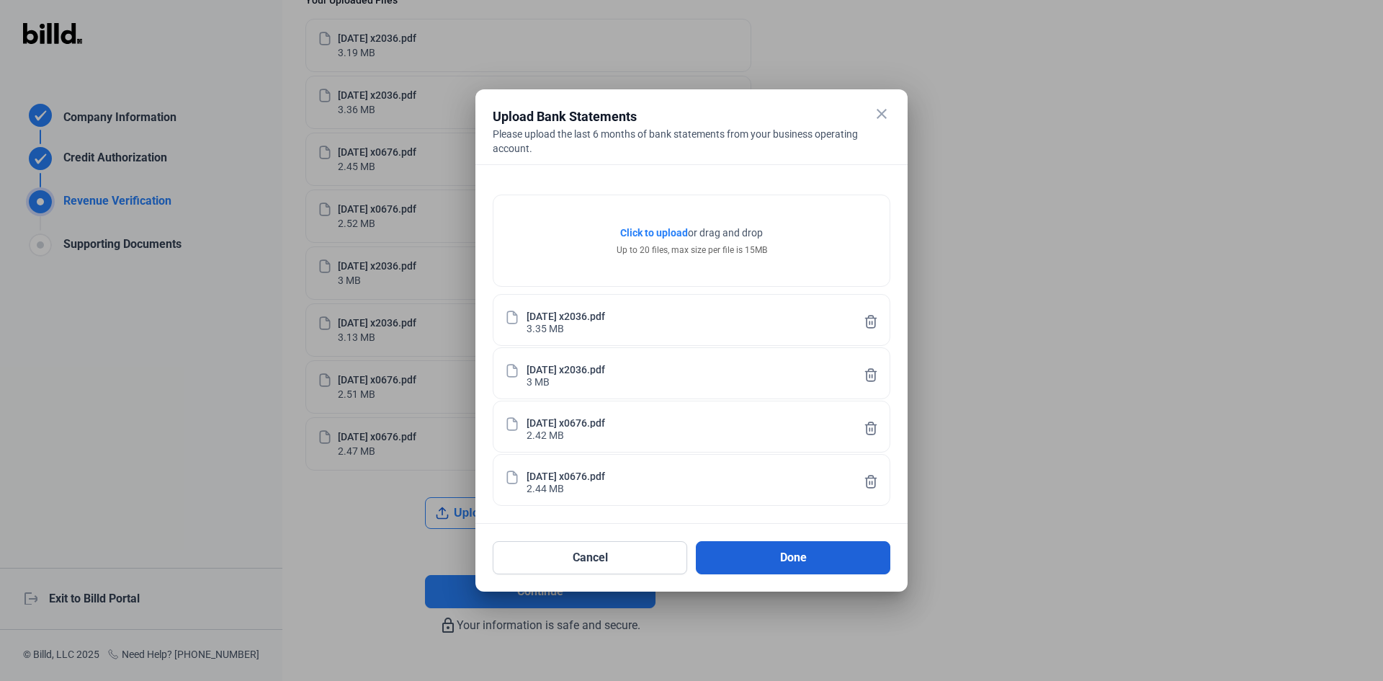
click at [790, 547] on button "Done" at bounding box center [793, 557] width 195 height 33
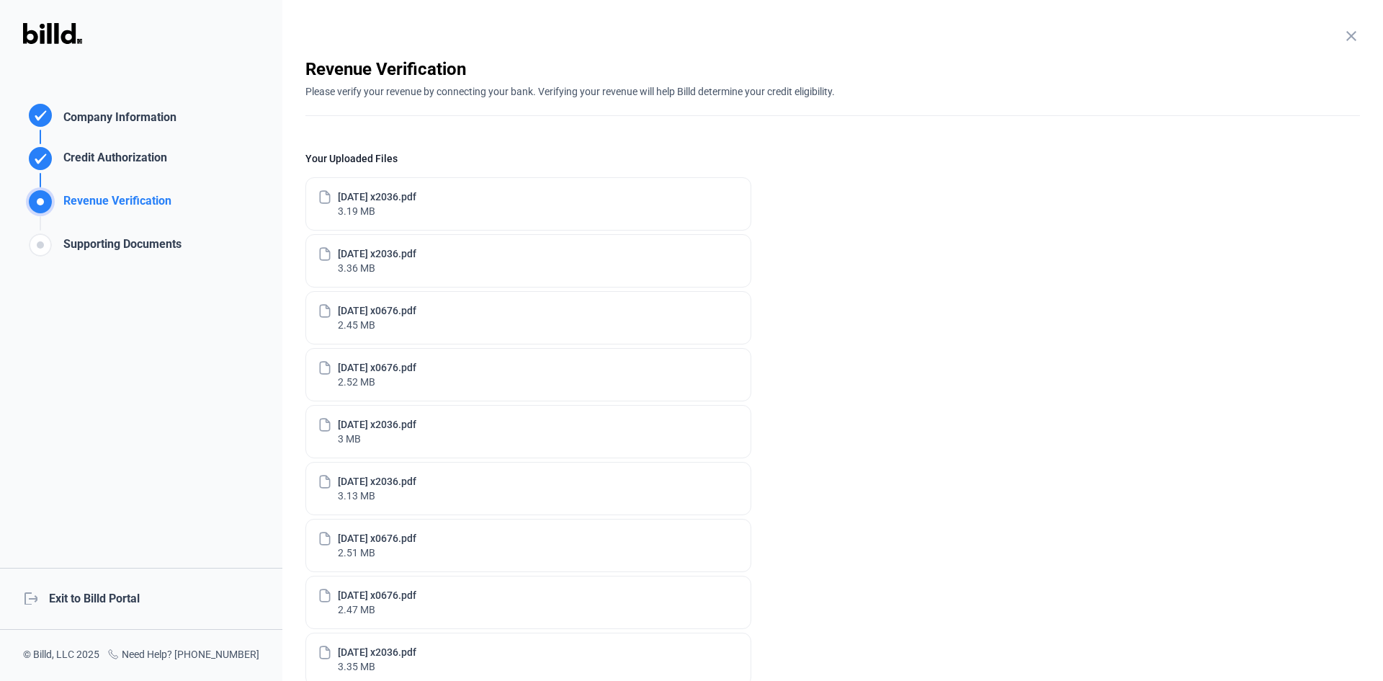
scroll to position [419, 0]
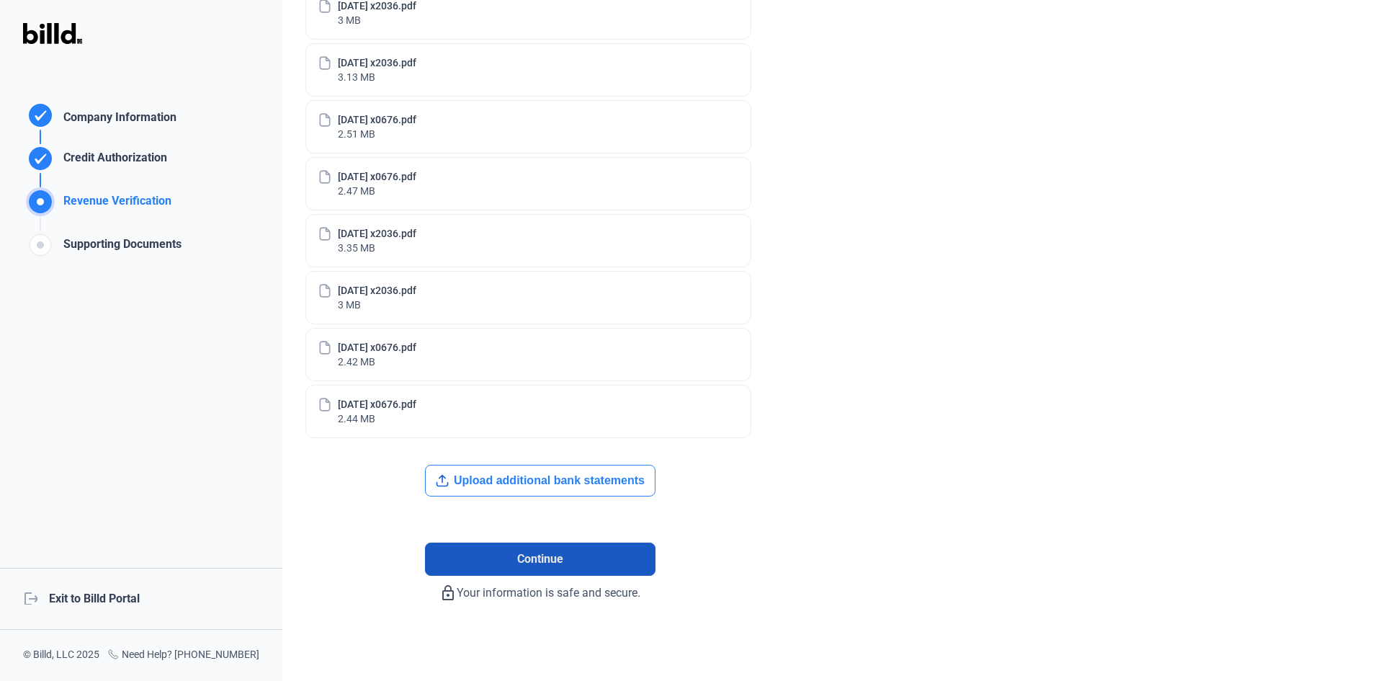
click at [601, 566] on button "Continue" at bounding box center [540, 558] width 231 height 33
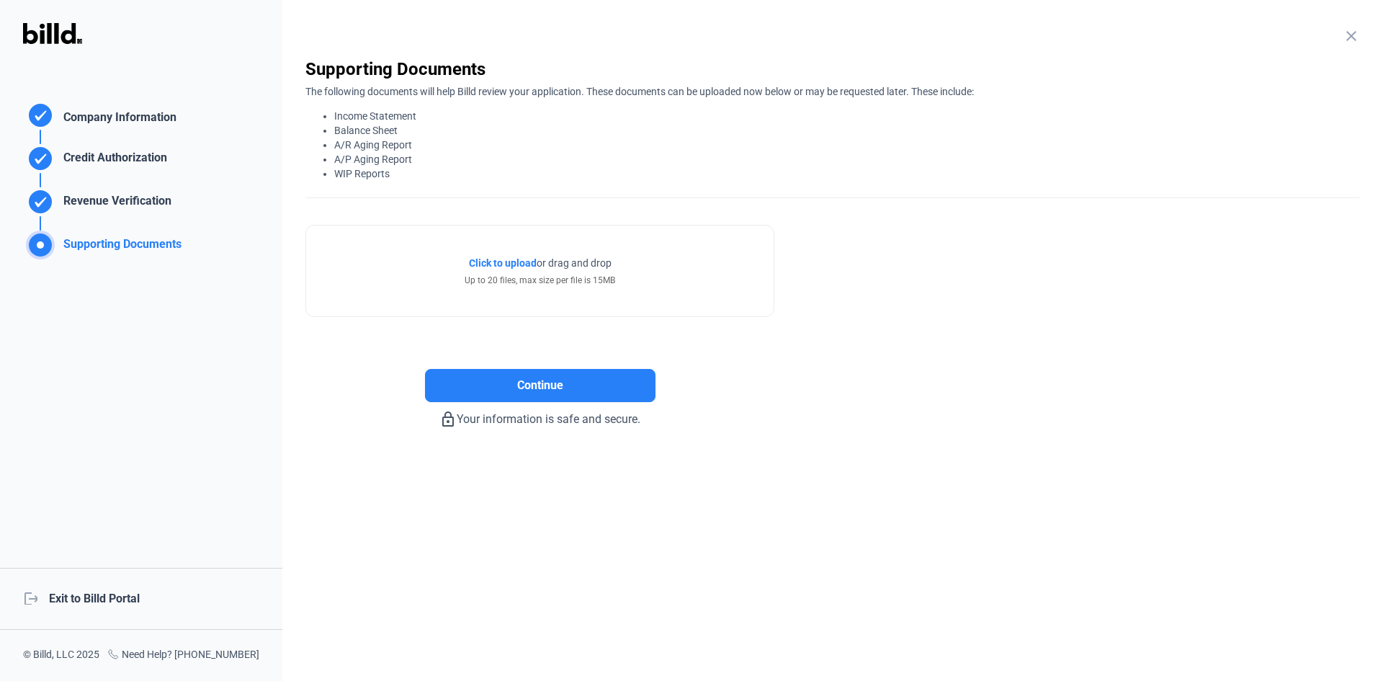
click at [509, 259] on span "Click to upload" at bounding box center [503, 263] width 68 height 12
